Goal: Task Accomplishment & Management: Manage account settings

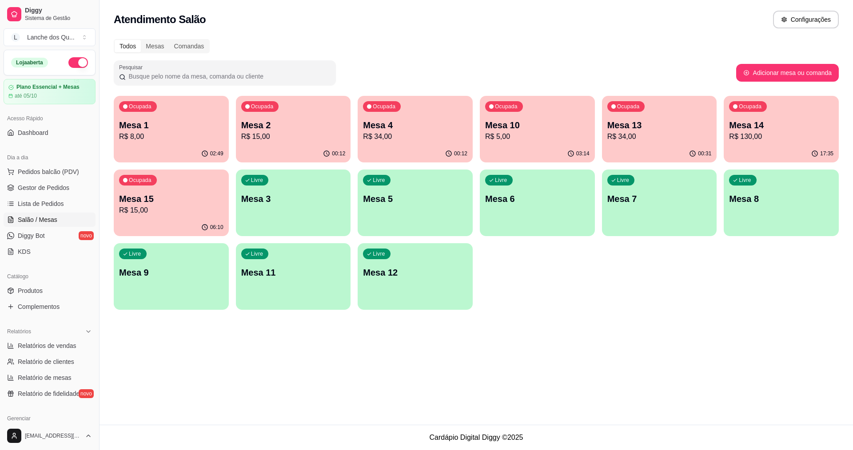
click at [164, 143] on div "Ocupada Mesa 1 R$ 8,00" at bounding box center [171, 120] width 115 height 49
click at [43, 183] on link "Gestor de Pedidos" at bounding box center [50, 188] width 92 height 14
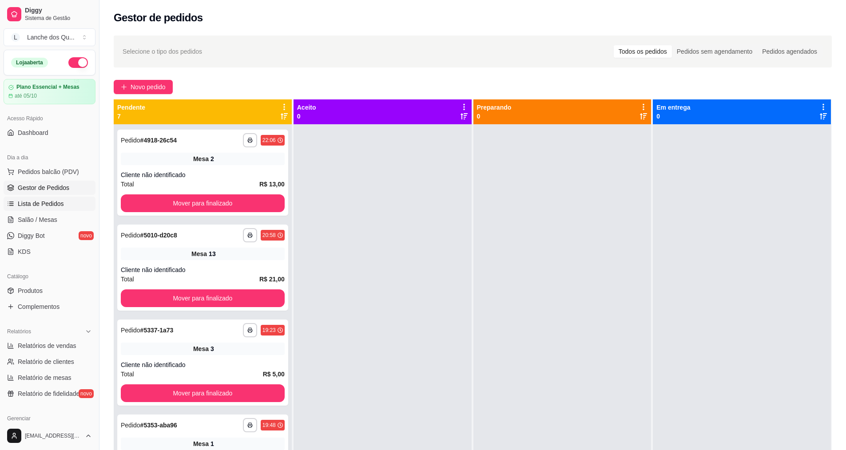
click at [43, 206] on span "Lista de Pedidos" at bounding box center [41, 203] width 46 height 9
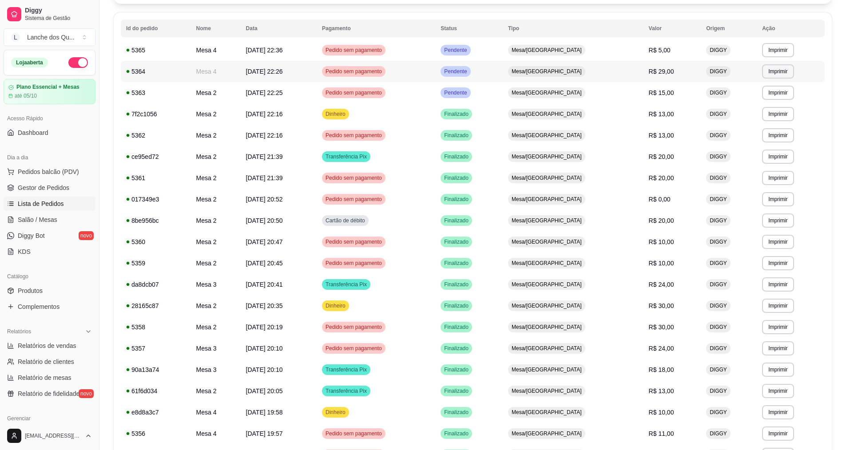
scroll to position [311, 0]
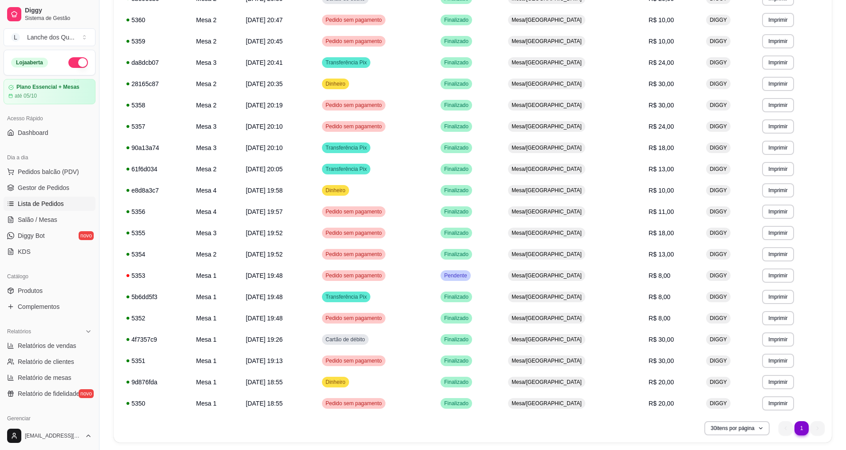
click at [822, 429] on ul "1 1" at bounding box center [802, 429] width 46 height 14
click at [728, 430] on button "30 itens por página" at bounding box center [736, 429] width 63 height 14
click at [716, 412] on span "100 pedidos" at bounding box center [736, 408] width 75 height 9
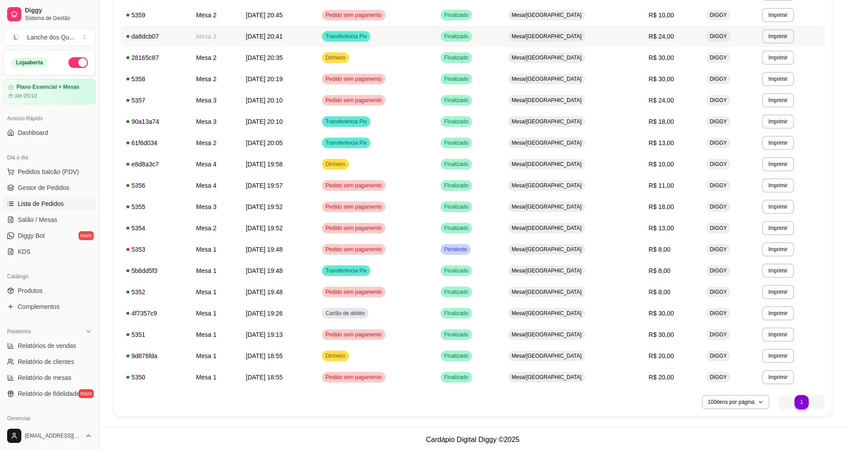
scroll to position [339, 0]
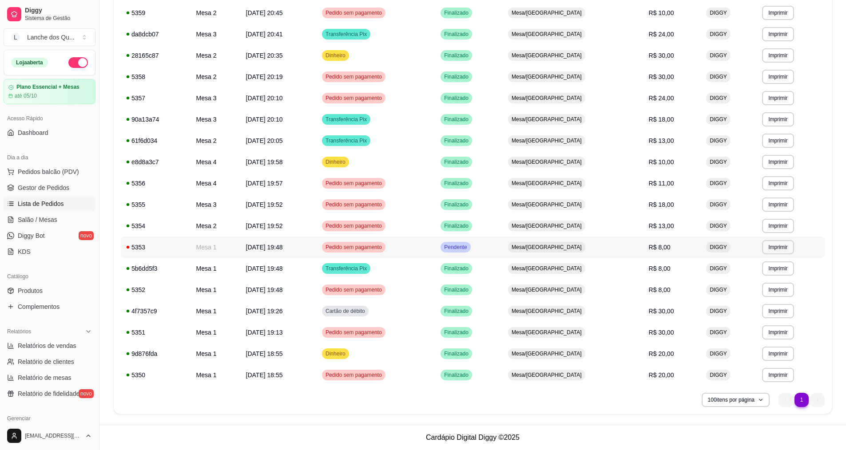
click at [470, 252] on div "Pendente" at bounding box center [456, 247] width 30 height 11
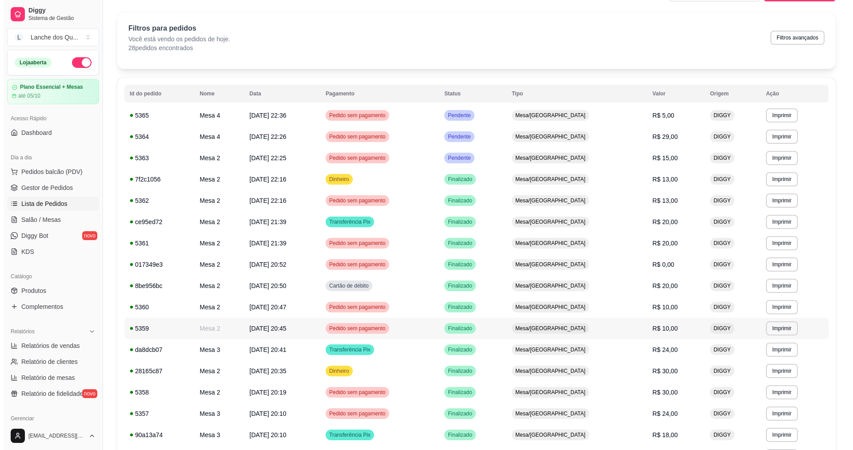
scroll to position [0, 0]
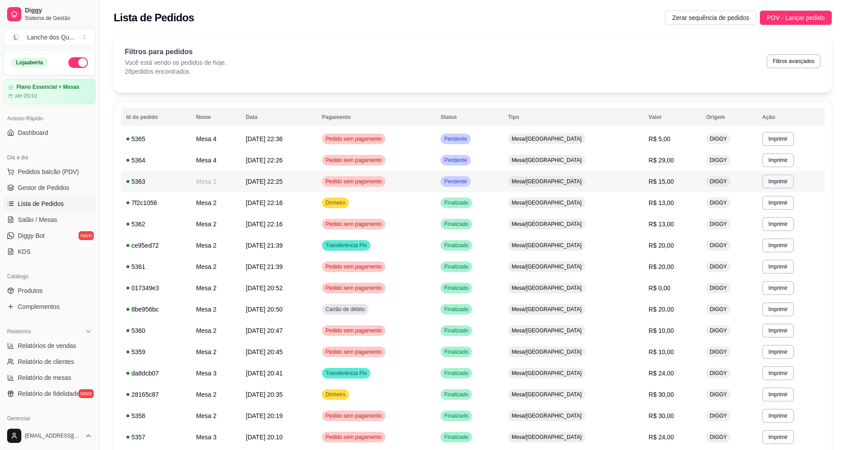
click at [469, 180] on span "Pendente" at bounding box center [455, 181] width 26 height 7
click at [469, 163] on span "Pendente" at bounding box center [455, 160] width 26 height 7
click at [503, 146] on td "Pendente" at bounding box center [469, 138] width 68 height 21
click at [30, 218] on span "Salão / Mesas" at bounding box center [38, 219] width 40 height 9
